Goal: Task Accomplishment & Management: Manage account settings

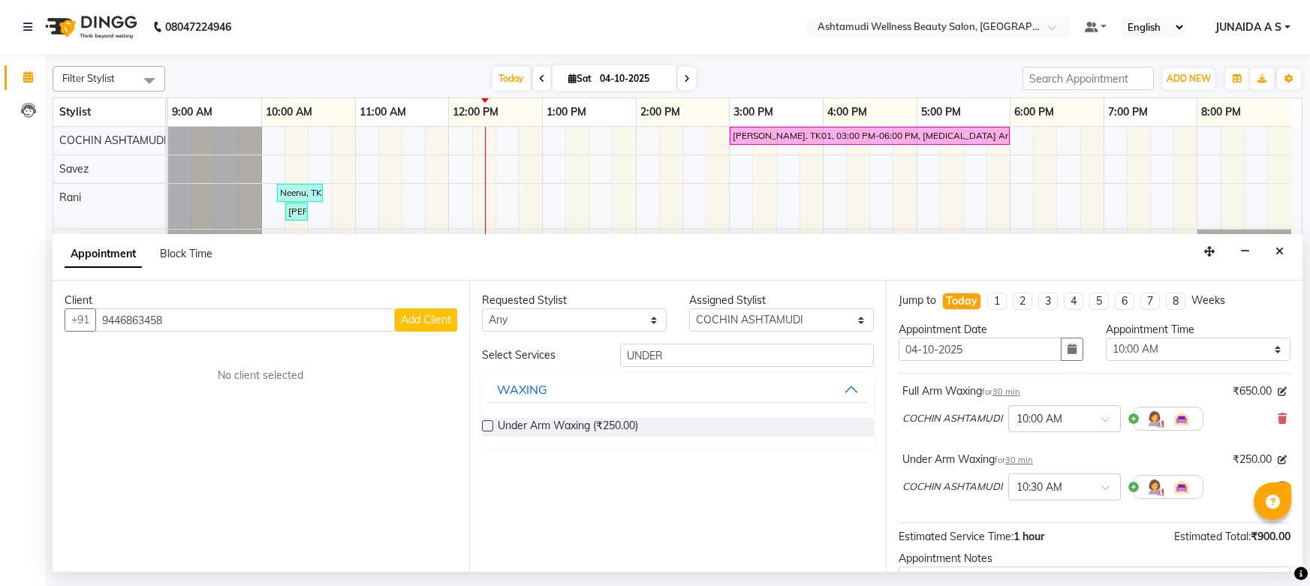
select select "27313"
select select "600"
select select "tentative"
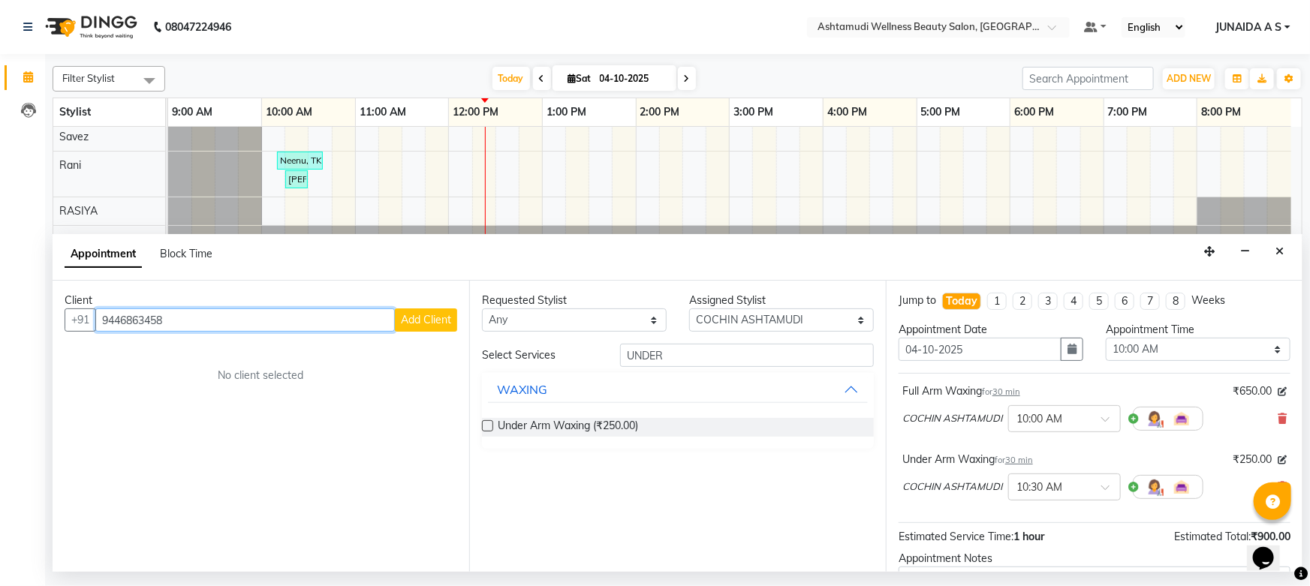
drag, startPoint x: 206, startPoint y: 311, endPoint x: 15, endPoint y: 321, distance: 191.0
click at [15, 321] on app-home "08047224946 Select Location × Ashtamudi Wellness Beauty Salon, Cochin Default P…" at bounding box center [655, 286] width 1310 height 572
paste input "9400584725"
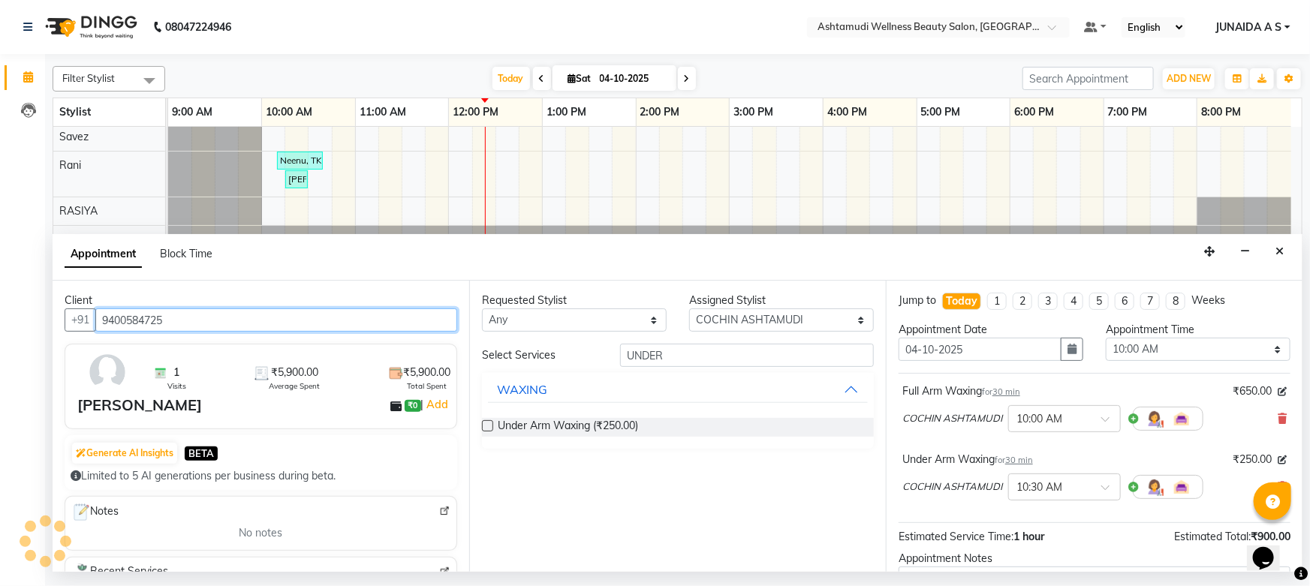
type input "9400584725"
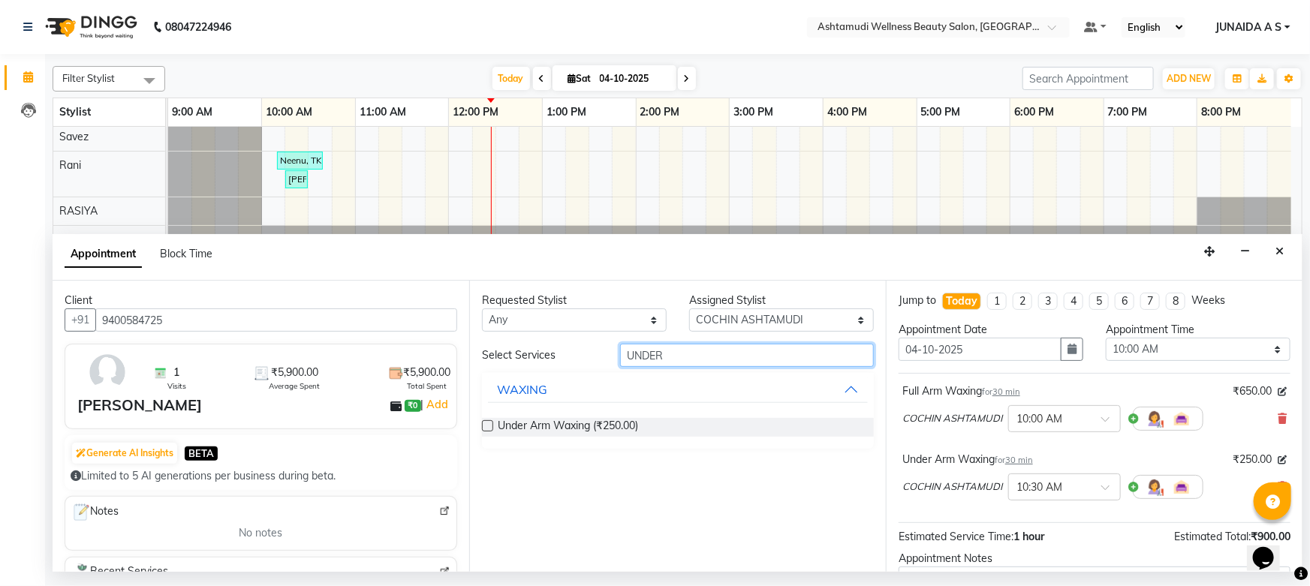
drag, startPoint x: 667, startPoint y: 348, endPoint x: 576, endPoint y: 351, distance: 91.6
click at [576, 351] on div "Select Services UNDER" at bounding box center [678, 355] width 414 height 23
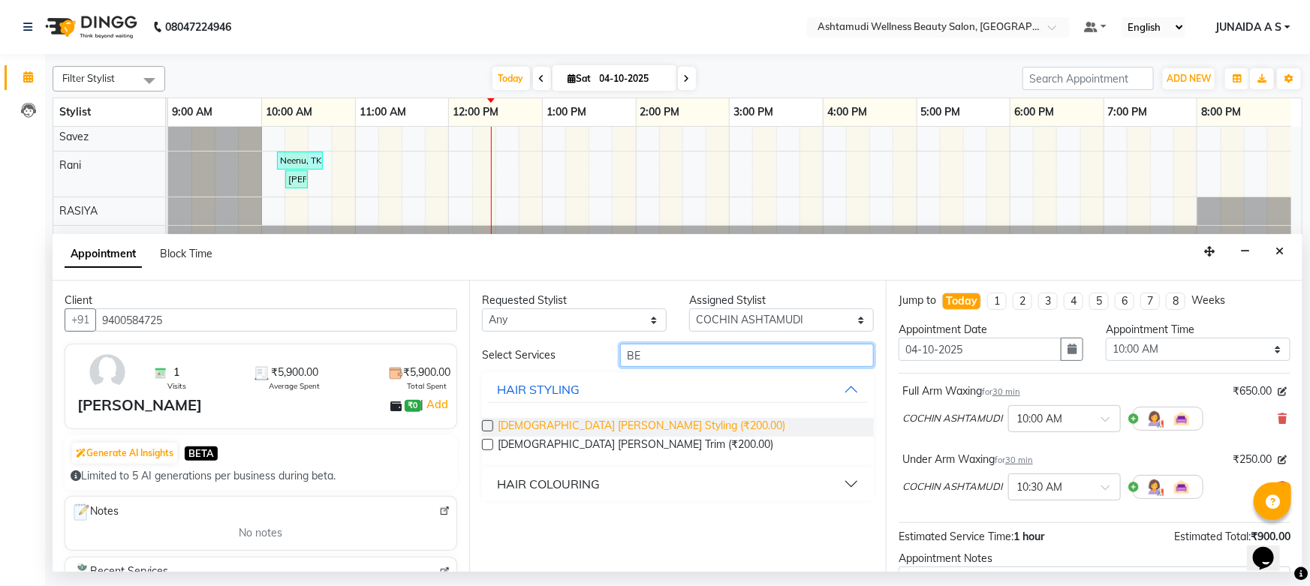
type input "BE"
drag, startPoint x: 529, startPoint y: 429, endPoint x: 592, endPoint y: 433, distance: 63.2
click at [592, 433] on span "Gents Beard Styling (₹200.00)" at bounding box center [642, 427] width 288 height 19
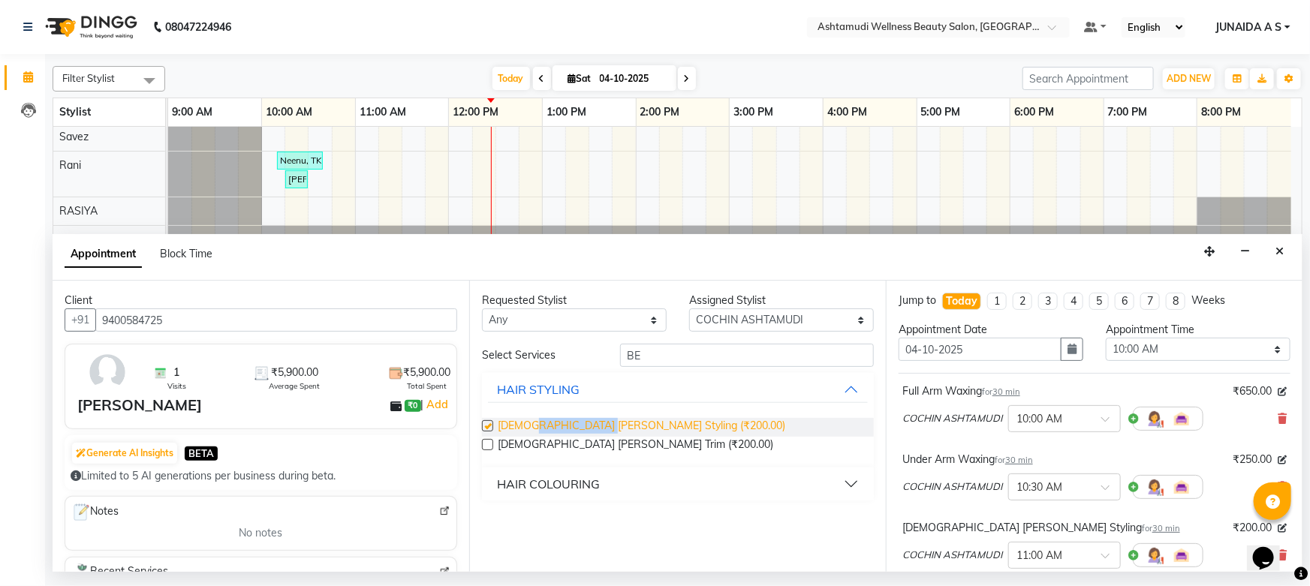
checkbox input "false"
copy span "Beard Styling"
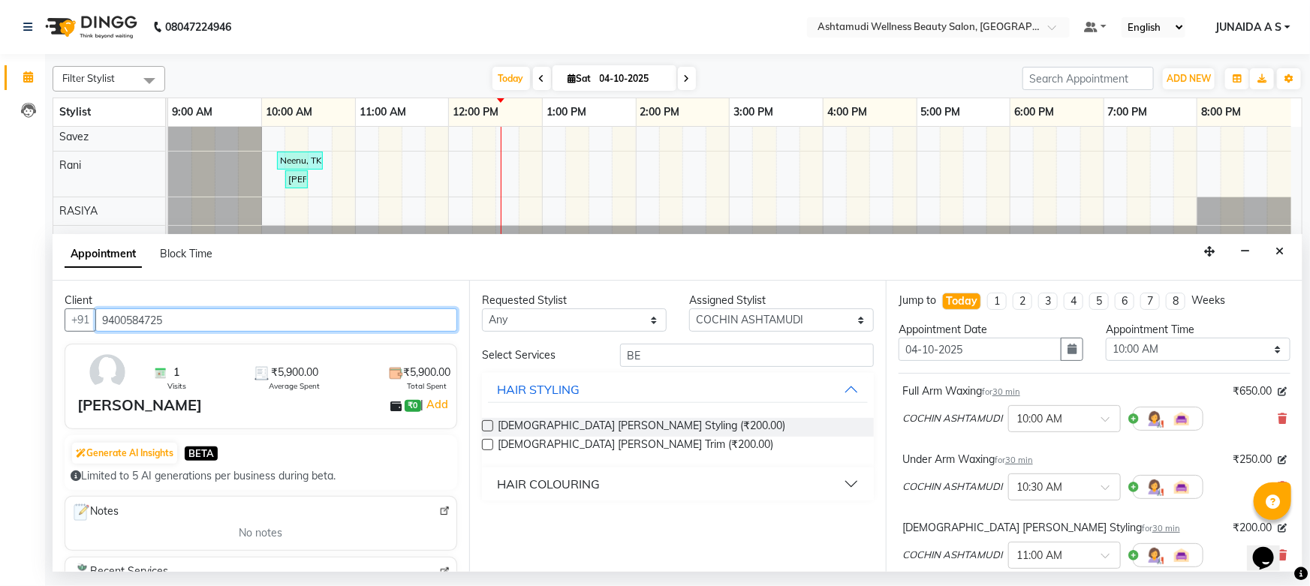
drag, startPoint x: 190, startPoint y: 312, endPoint x: 42, endPoint y: 330, distance: 149.0
click at [41, 337] on app-home "08047224946 Select Location × Ashtamudi Wellness Beauty Salon, Cochin Default P…" at bounding box center [655, 286] width 1310 height 572
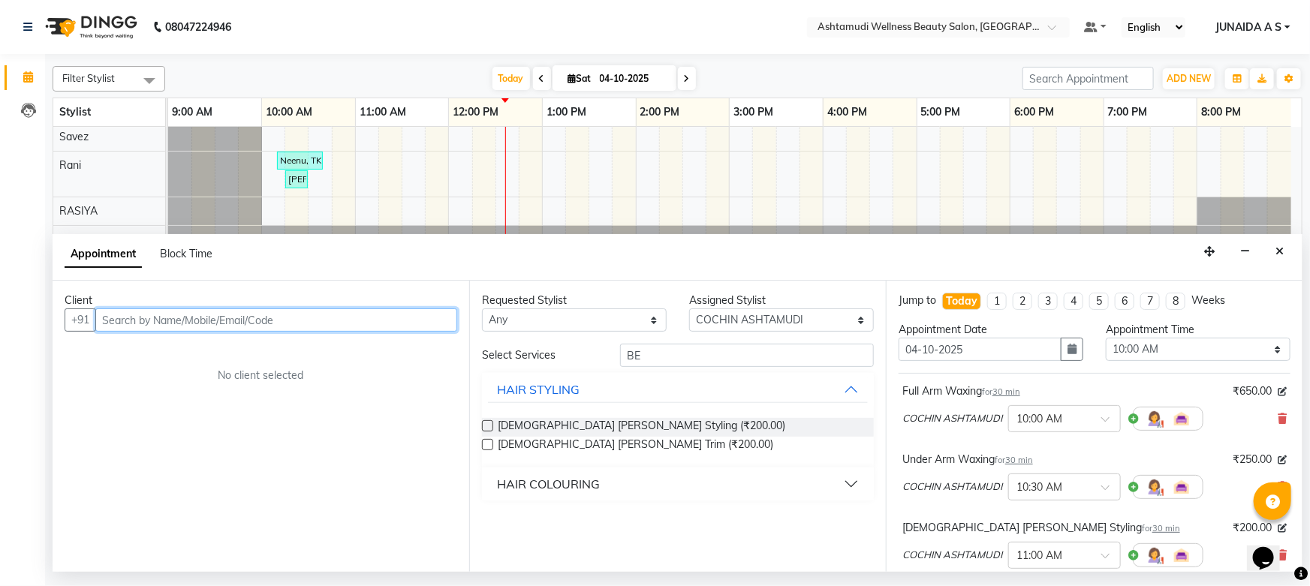
paste input "9526566113"
type input "9526566113"
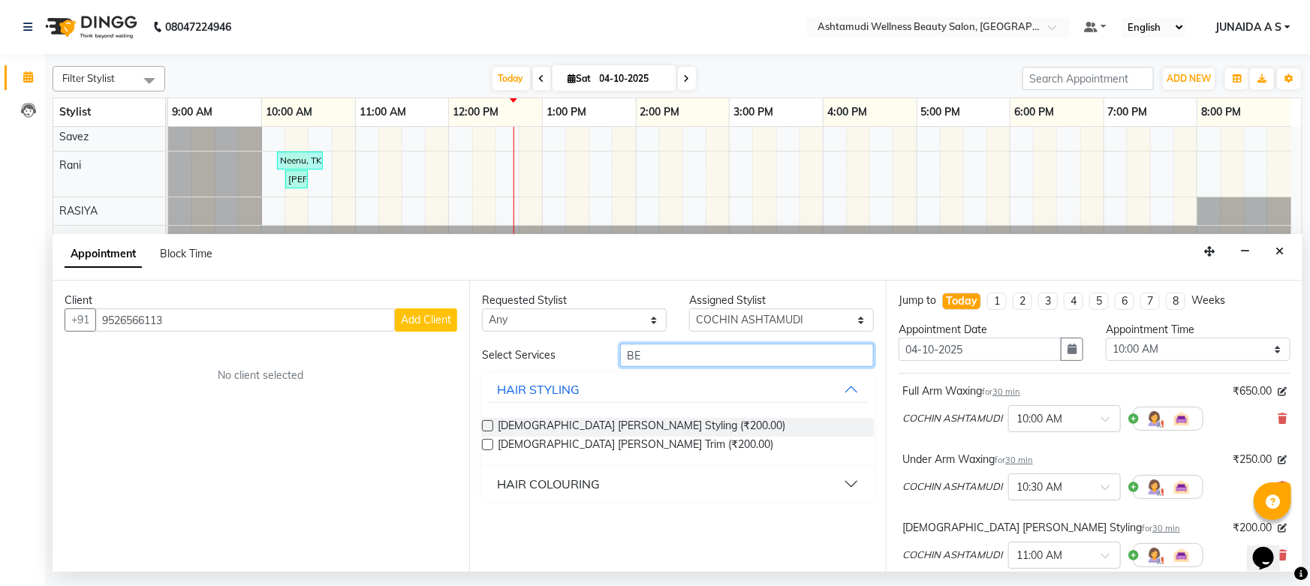
drag, startPoint x: 646, startPoint y: 348, endPoint x: 583, endPoint y: 365, distance: 65.4
click at [583, 365] on div "Select Services BE" at bounding box center [678, 355] width 414 height 23
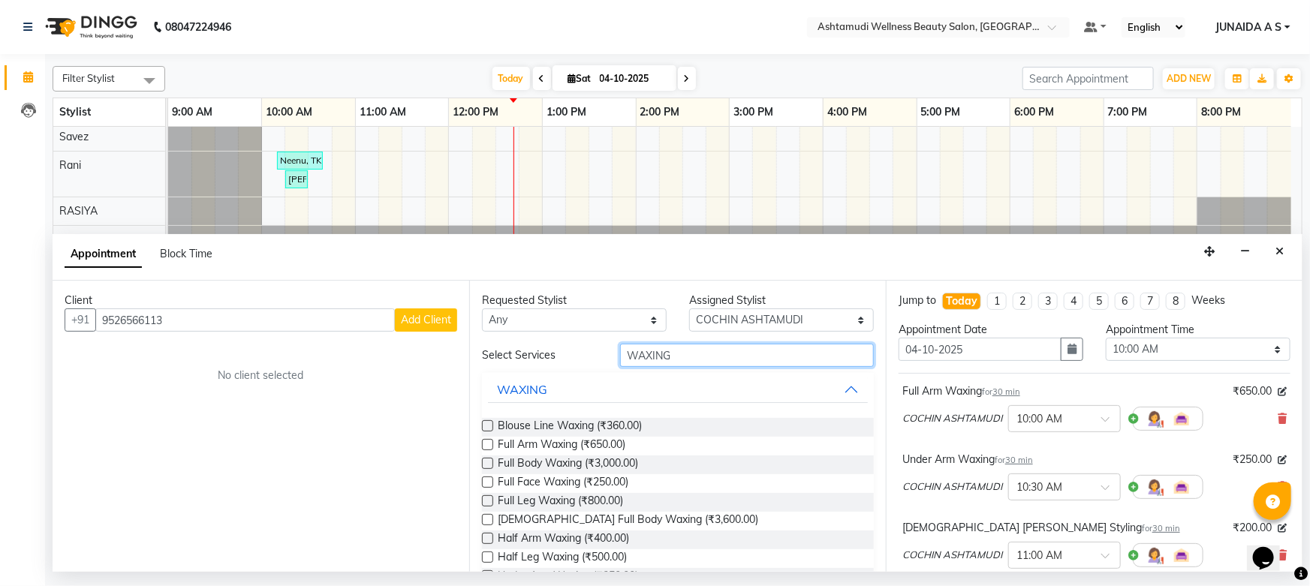
type input "WAXING"
click at [943, 22] on input "text" at bounding box center [924, 28] width 218 height 15
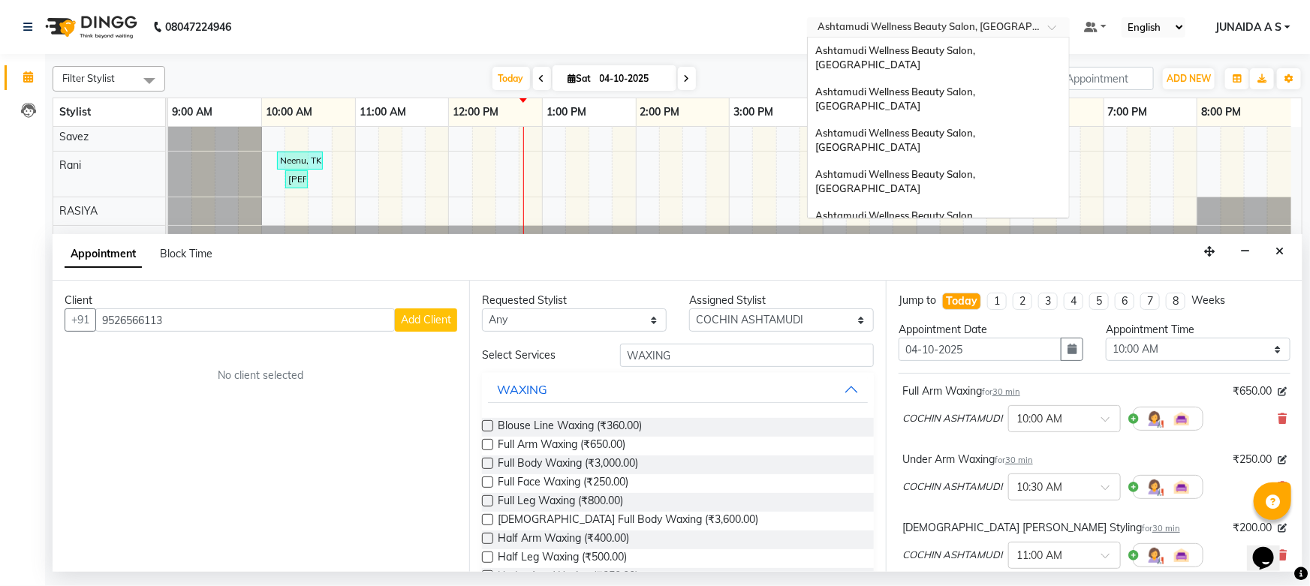
scroll to position [207, 0]
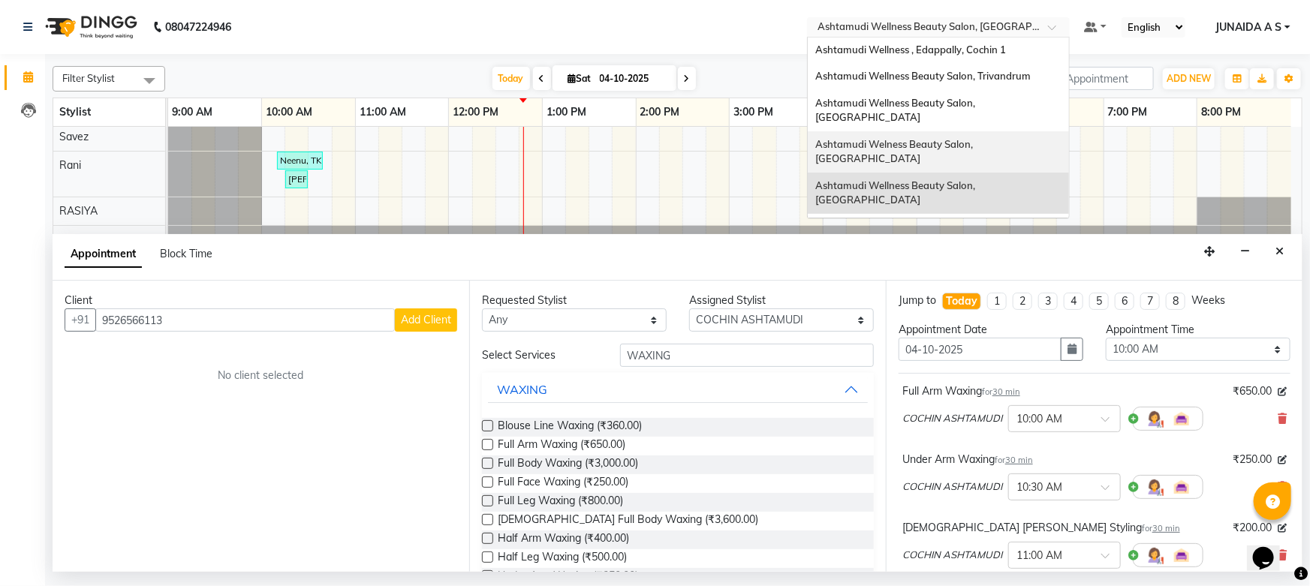
click at [975, 138] on span "Ashtamudi Welness Beauty Salon, [GEOGRAPHIC_DATA]" at bounding box center [895, 151] width 160 height 27
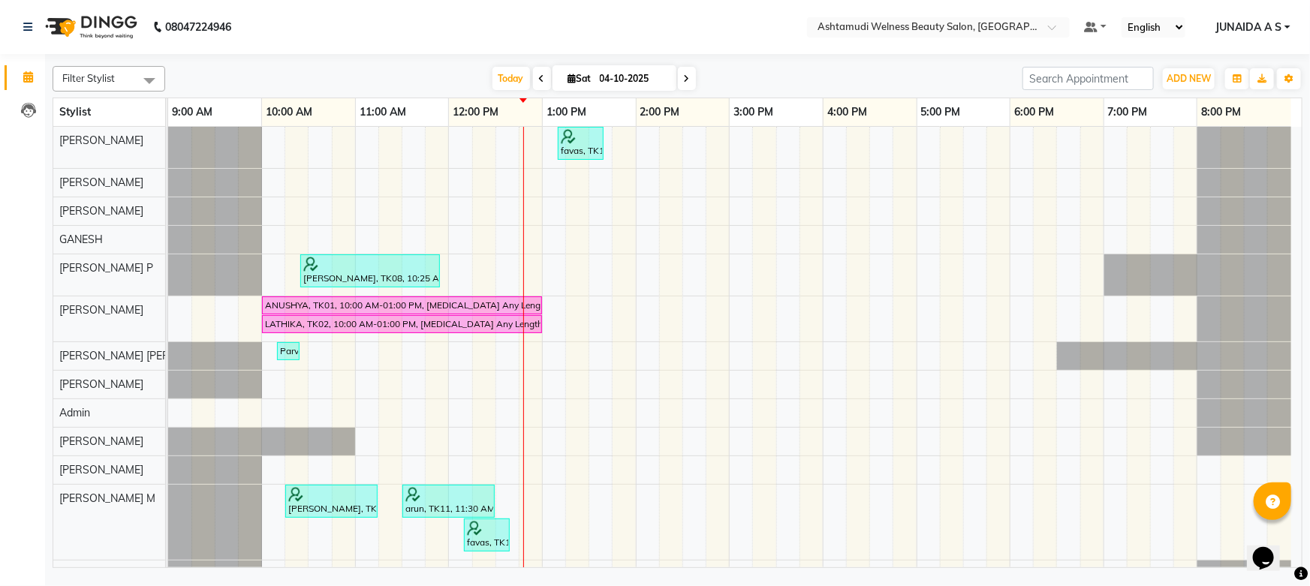
click at [540, 82] on icon at bounding box center [542, 78] width 6 height 9
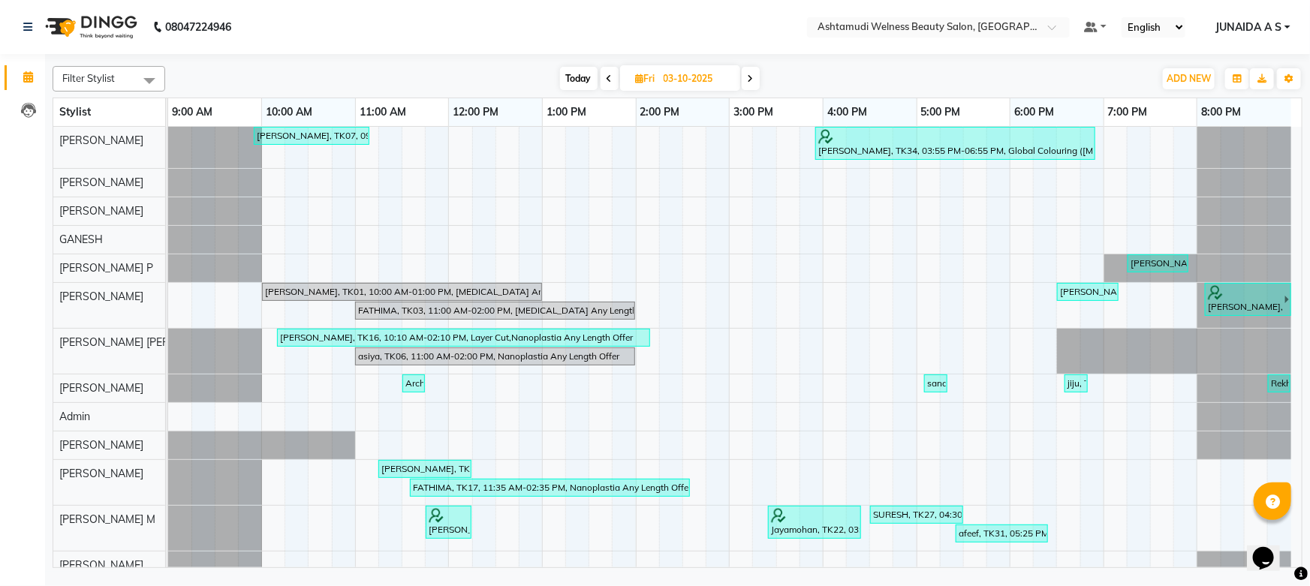
click at [753, 74] on icon at bounding box center [751, 78] width 6 height 9
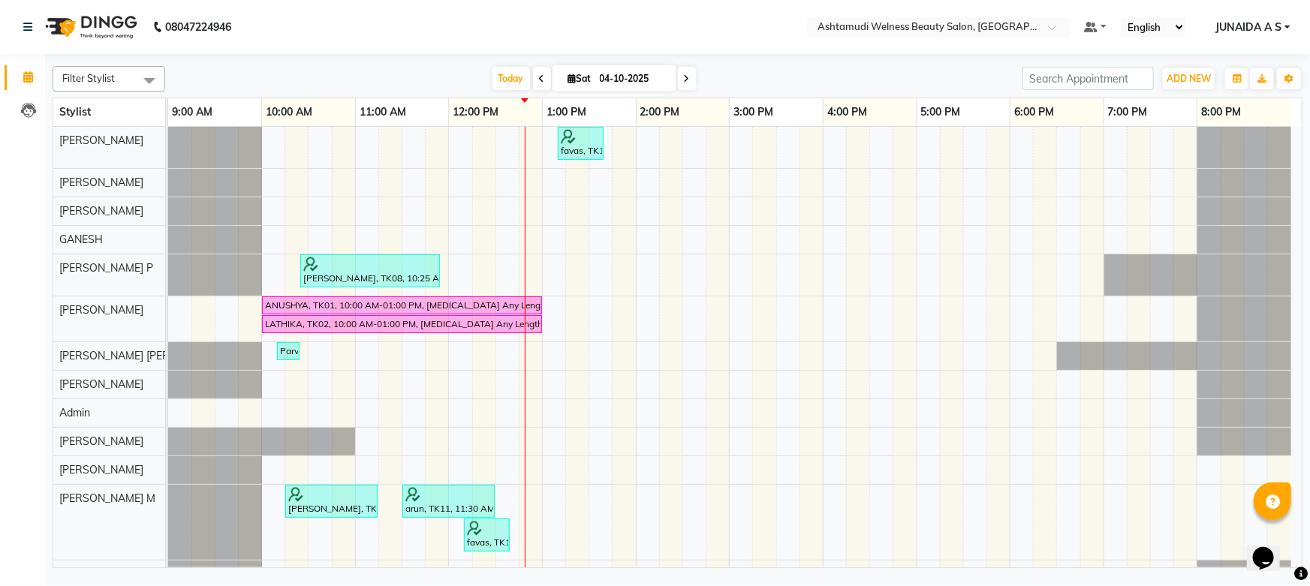
click at [542, 74] on span at bounding box center [542, 78] width 18 height 23
type input "03-10-2025"
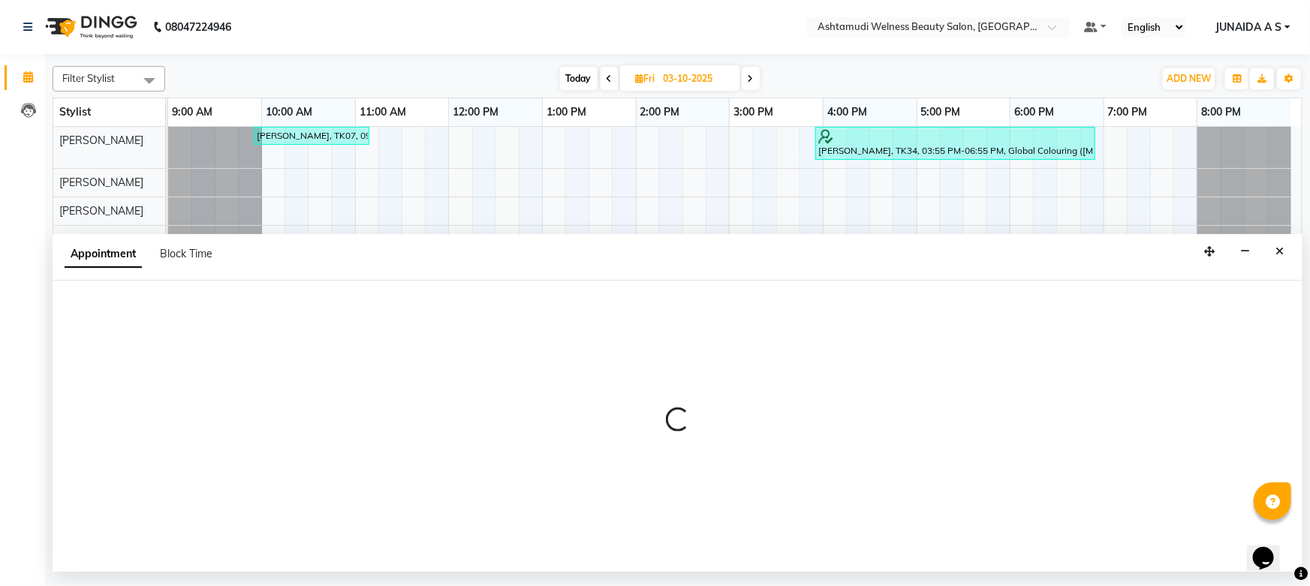
click at [1087, 523] on div at bounding box center [678, 426] width 1250 height 291
click at [1309, 340] on div "Filter Stylist Select All [PERSON_NAME] Admin [PERSON_NAME] [PERSON_NAME] [PERS…" at bounding box center [677, 313] width 1265 height 518
select select "30859"
select select "tentative"
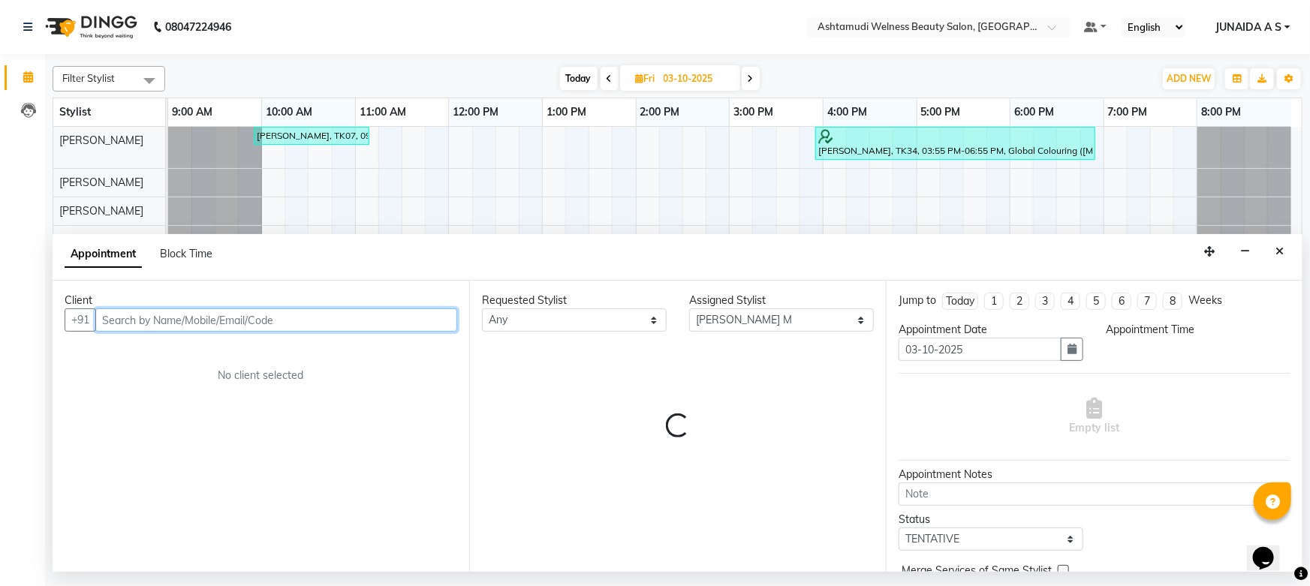
select select "1125"
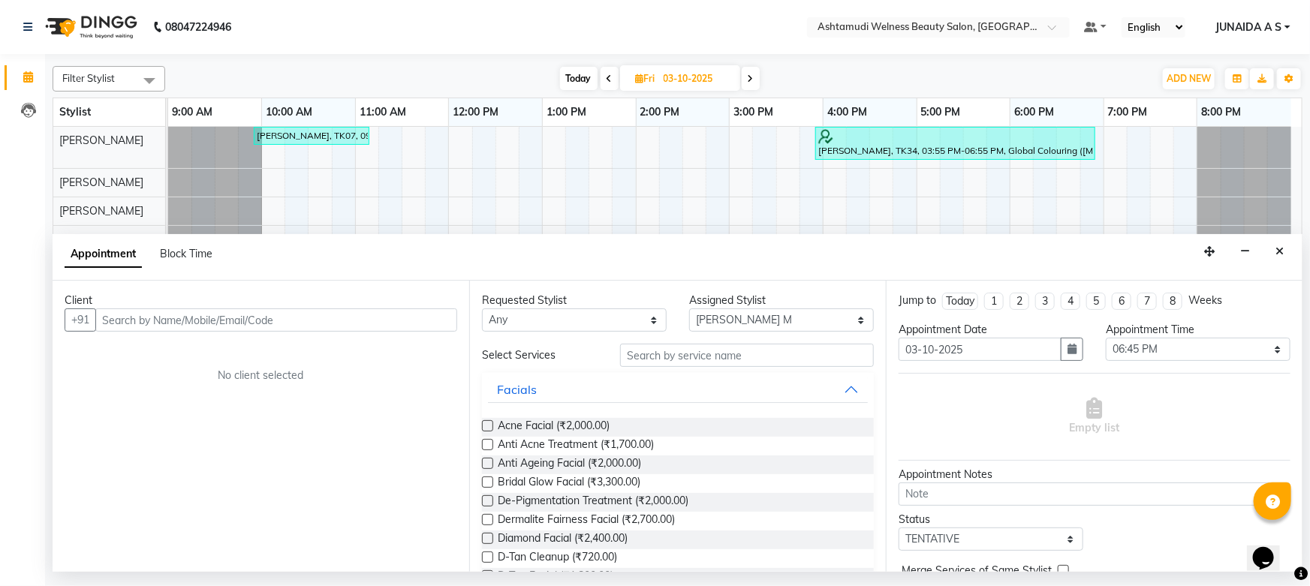
click at [1309, 340] on div "Filter Stylist Select All [PERSON_NAME] Admin [PERSON_NAME] [PERSON_NAME] [PERS…" at bounding box center [677, 313] width 1265 height 518
click at [1288, 253] on button "Close" at bounding box center [1280, 251] width 22 height 23
